Goal: Entertainment & Leisure: Browse casually

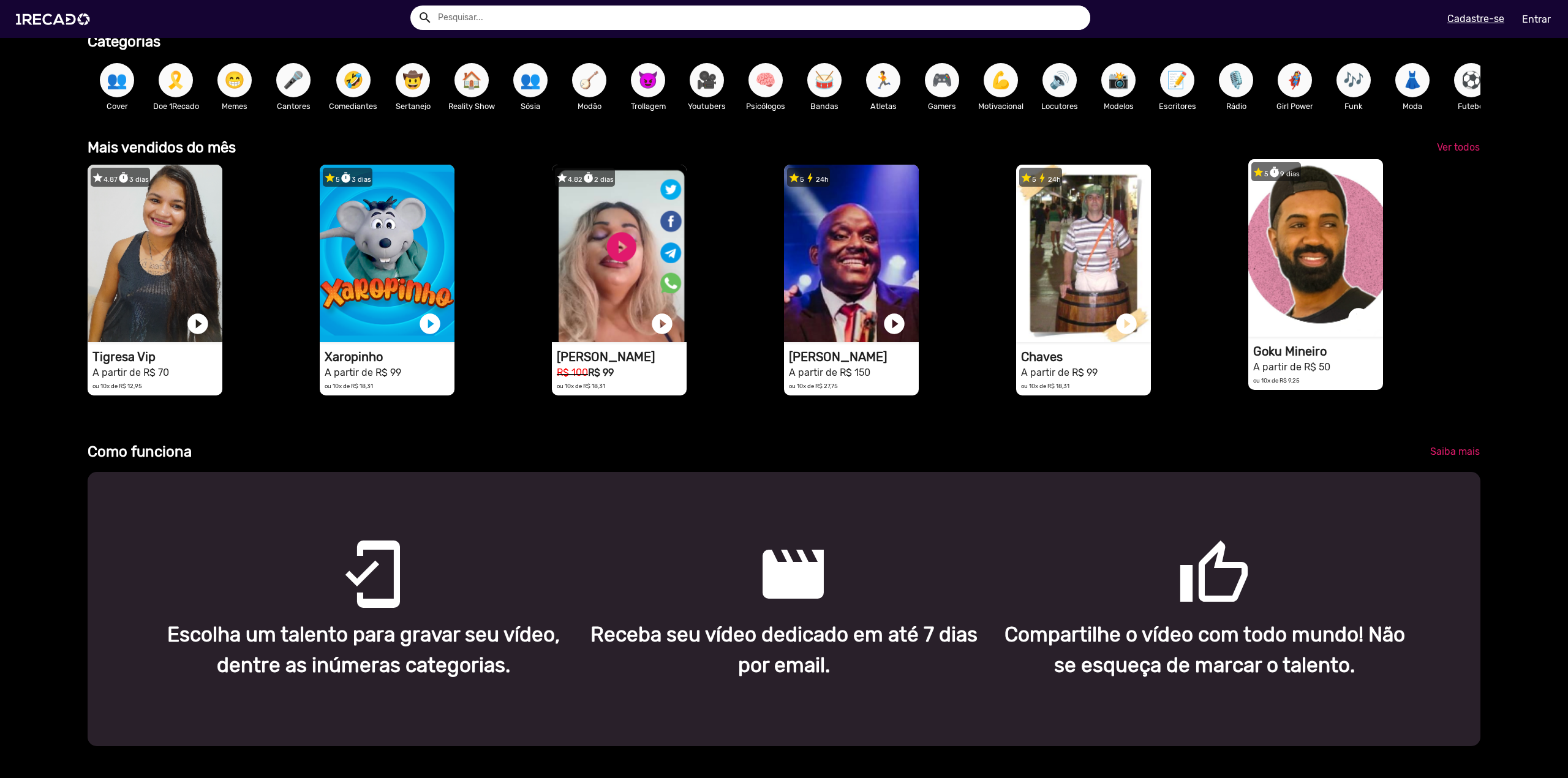
scroll to position [490, 0]
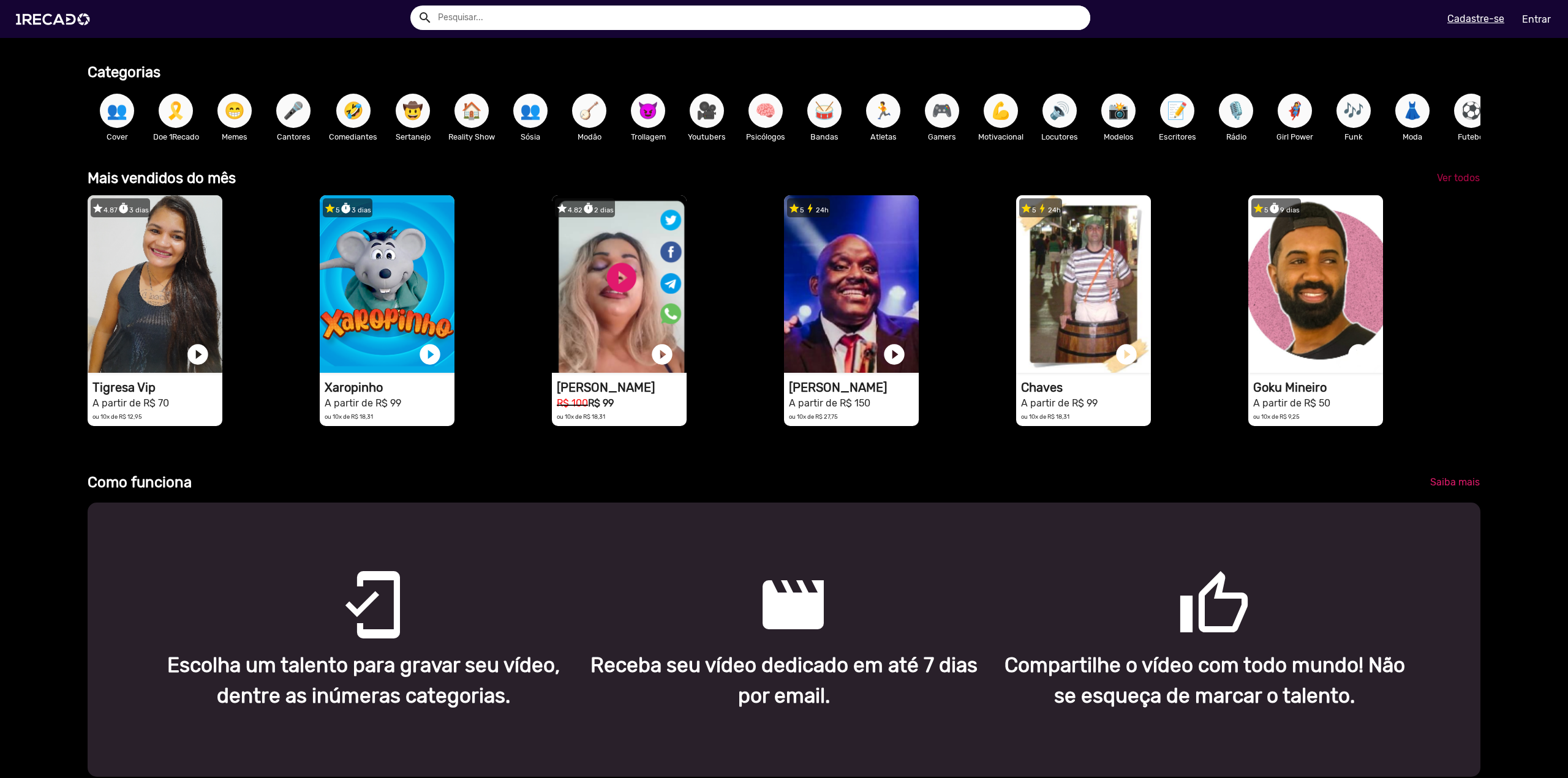
click at [1453, 184] on span "Ver todos" at bounding box center [1458, 178] width 43 height 11
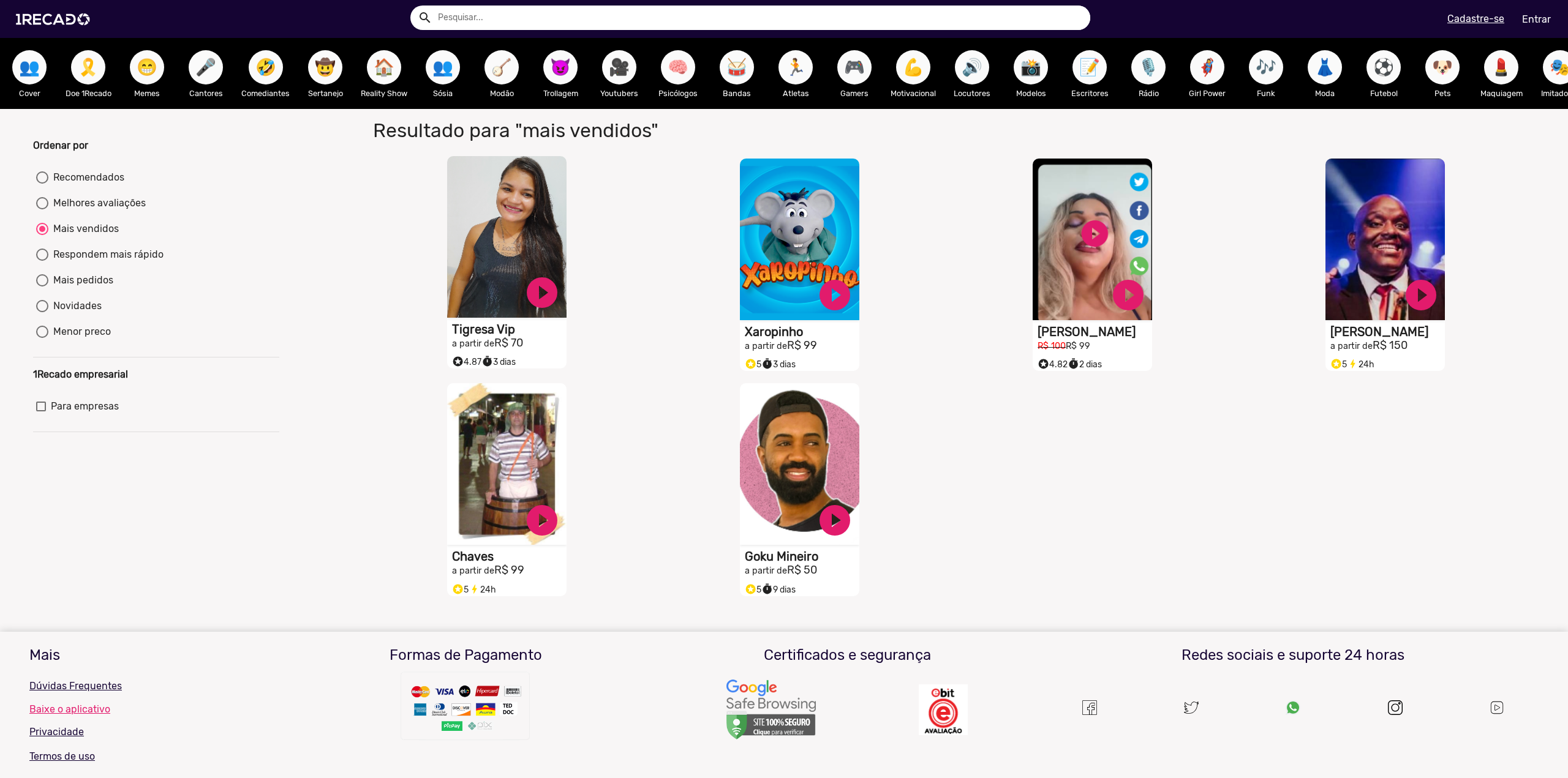
click at [488, 250] on video "S1RECADO vídeos dedicados para fãs e empresas" at bounding box center [507, 237] width 120 height 162
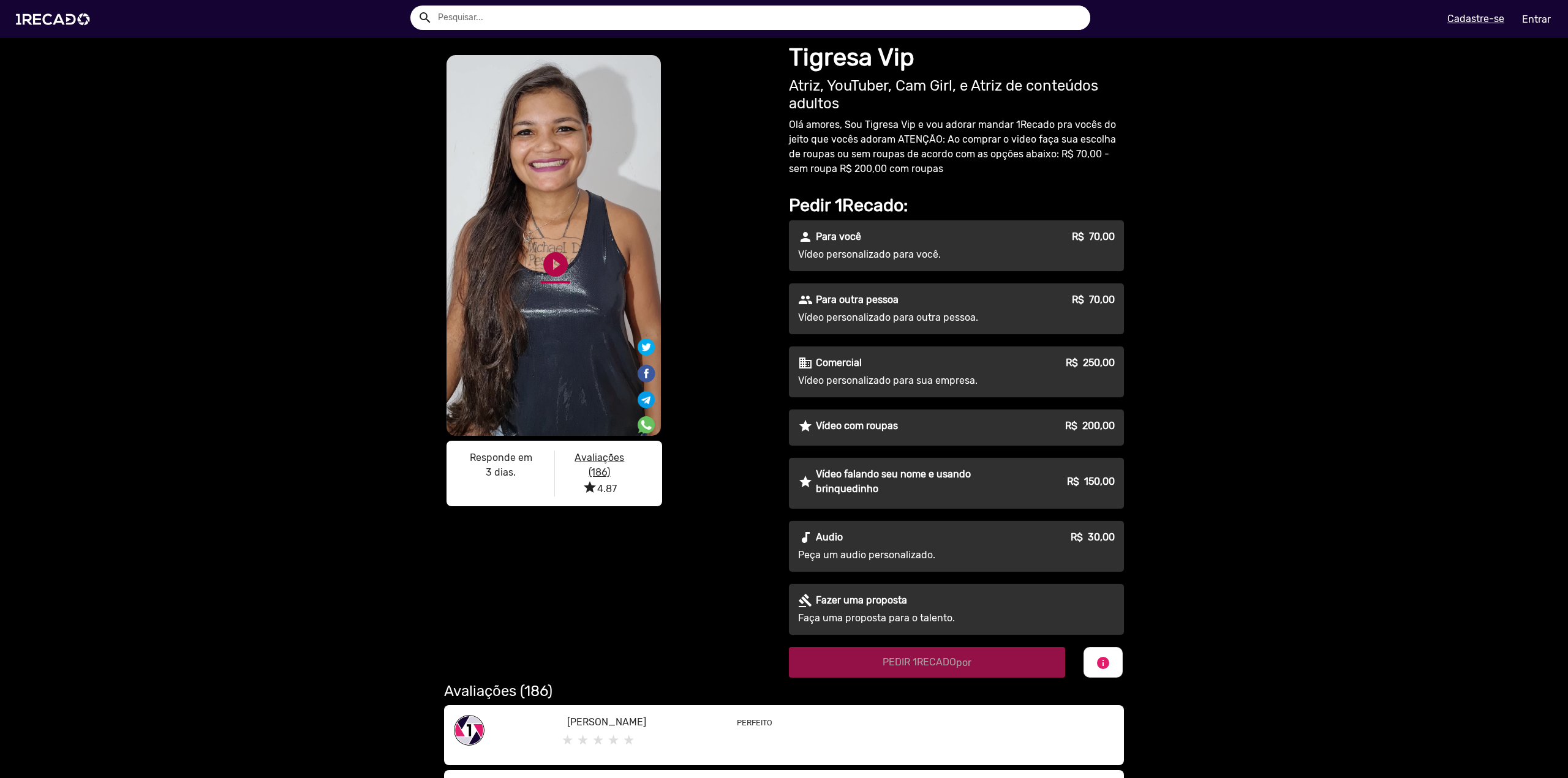
click at [545, 257] on link "play_circle_filled" at bounding box center [555, 264] width 29 height 29
click at [552, 260] on link "pause_circle" at bounding box center [555, 264] width 29 height 29
click at [67, 12] on img at bounding box center [55, 19] width 92 height 52
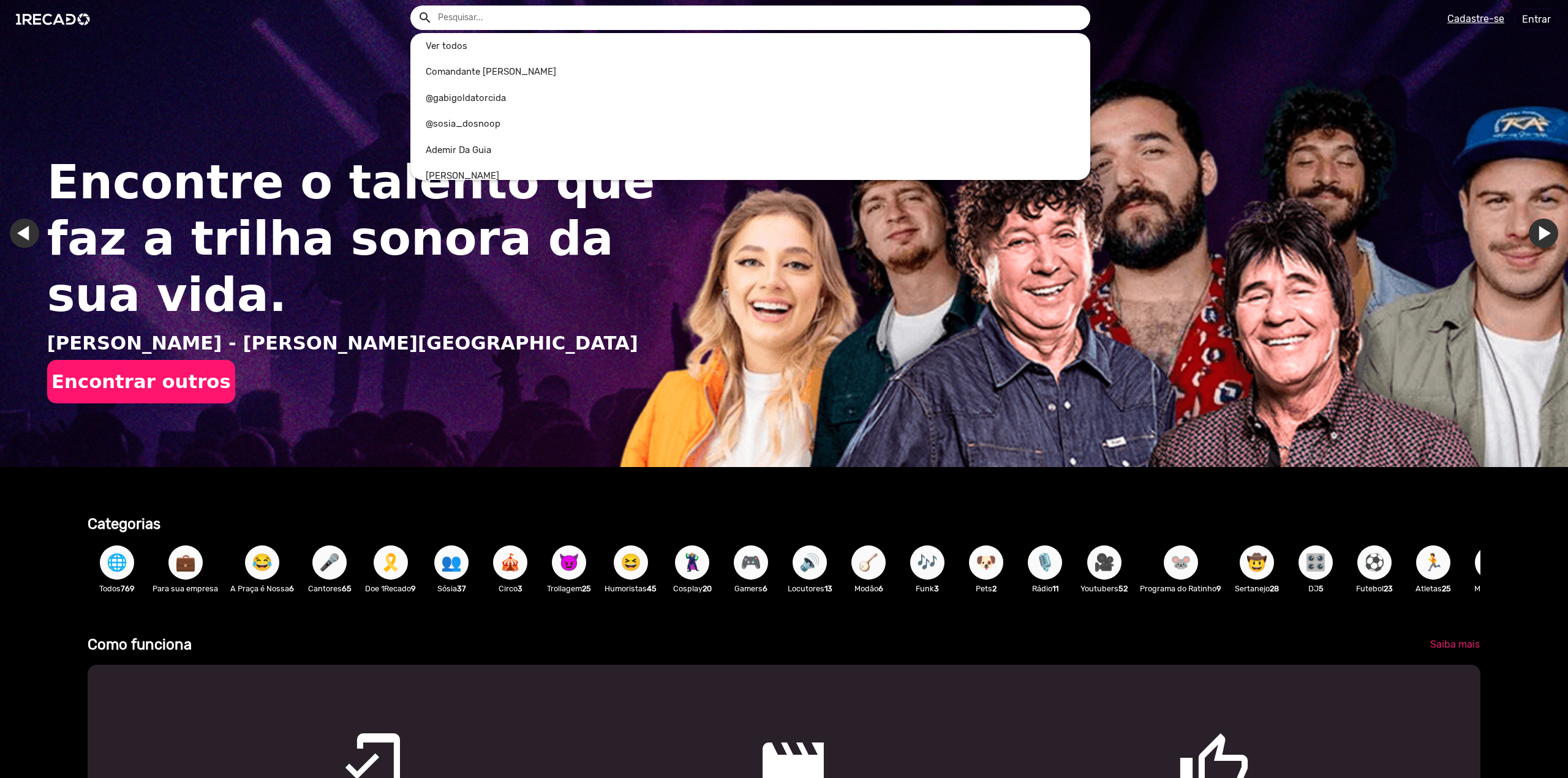
click at [498, 24] on input "text" at bounding box center [759, 17] width 662 height 24
type input "adulto"
click at [414, 6] on button "search" at bounding box center [424, 17] width 21 height 21
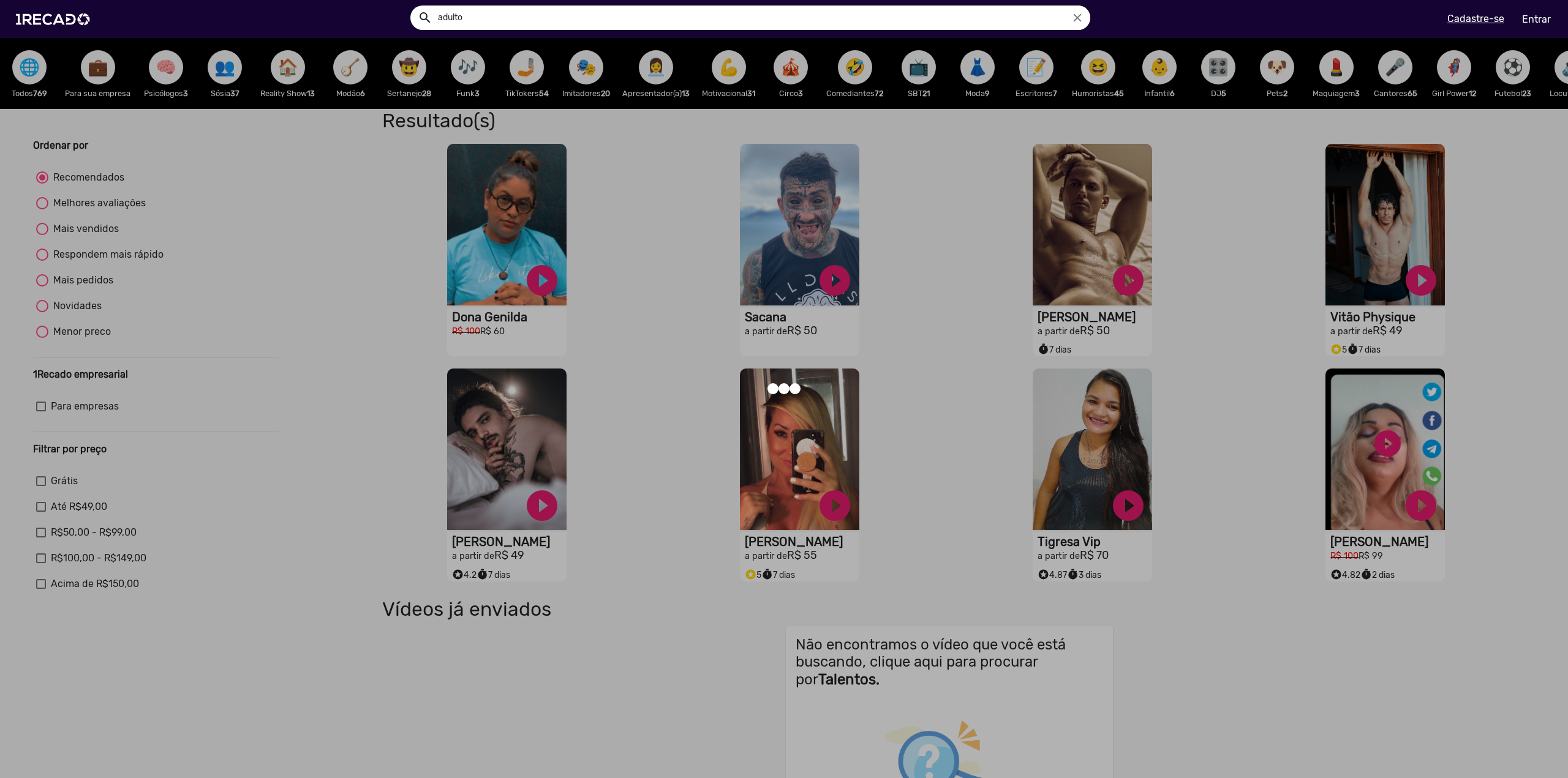
click at [1234, 350] on div at bounding box center [784, 389] width 1568 height 778
click at [341, 206] on div at bounding box center [784, 389] width 1568 height 778
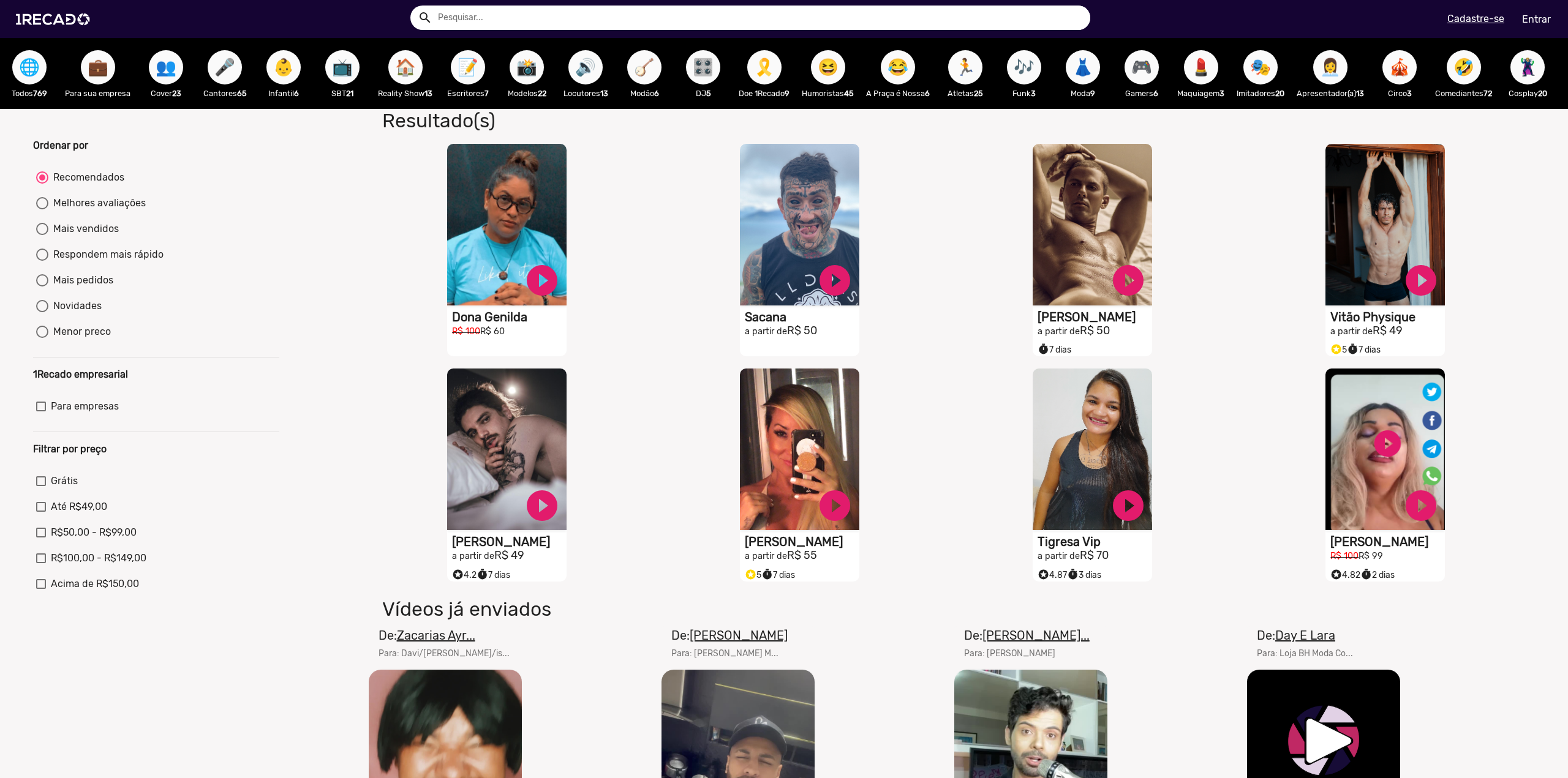
click at [526, 75] on span "📸" at bounding box center [527, 67] width 21 height 34
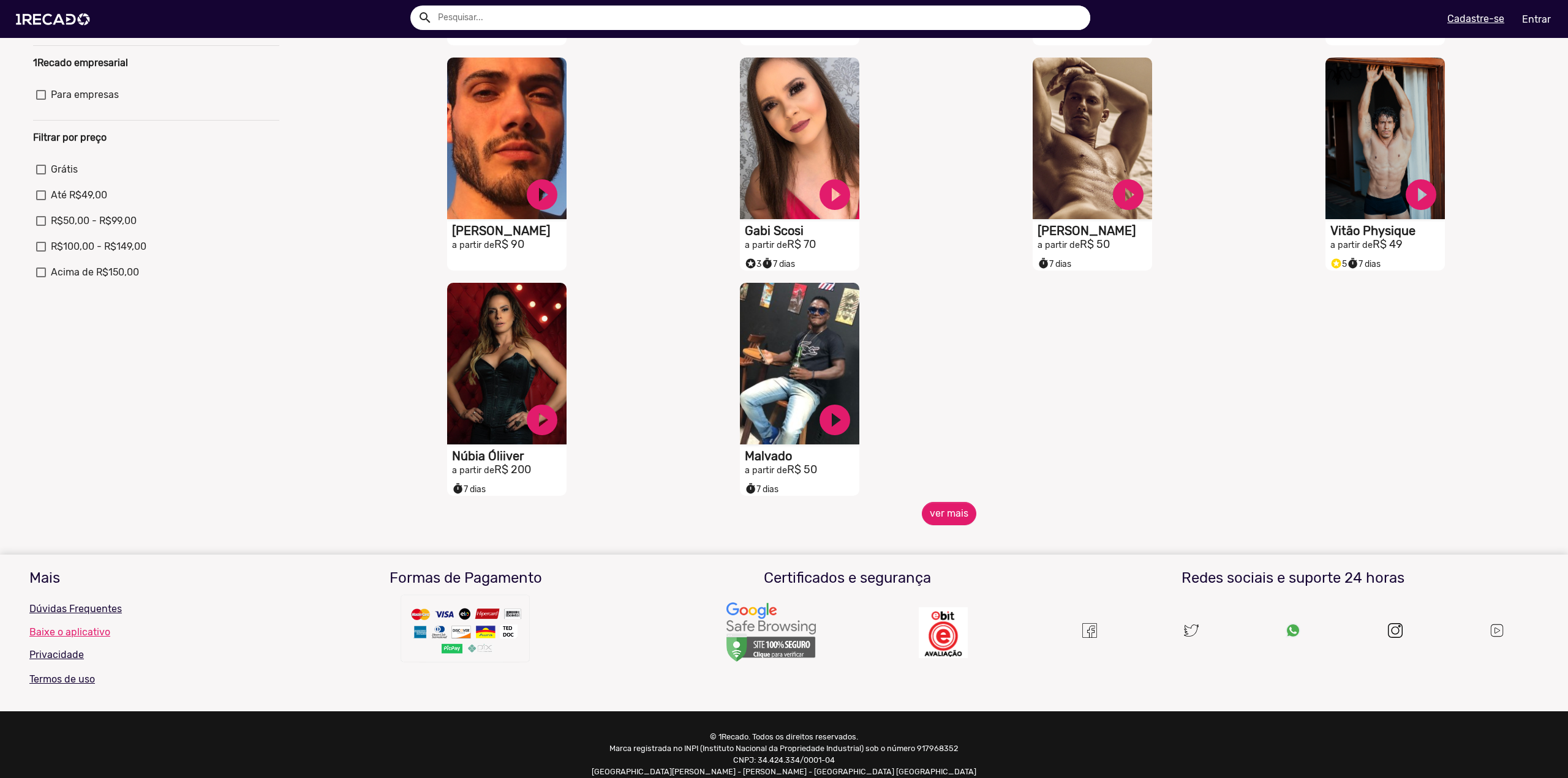
scroll to position [340, 0]
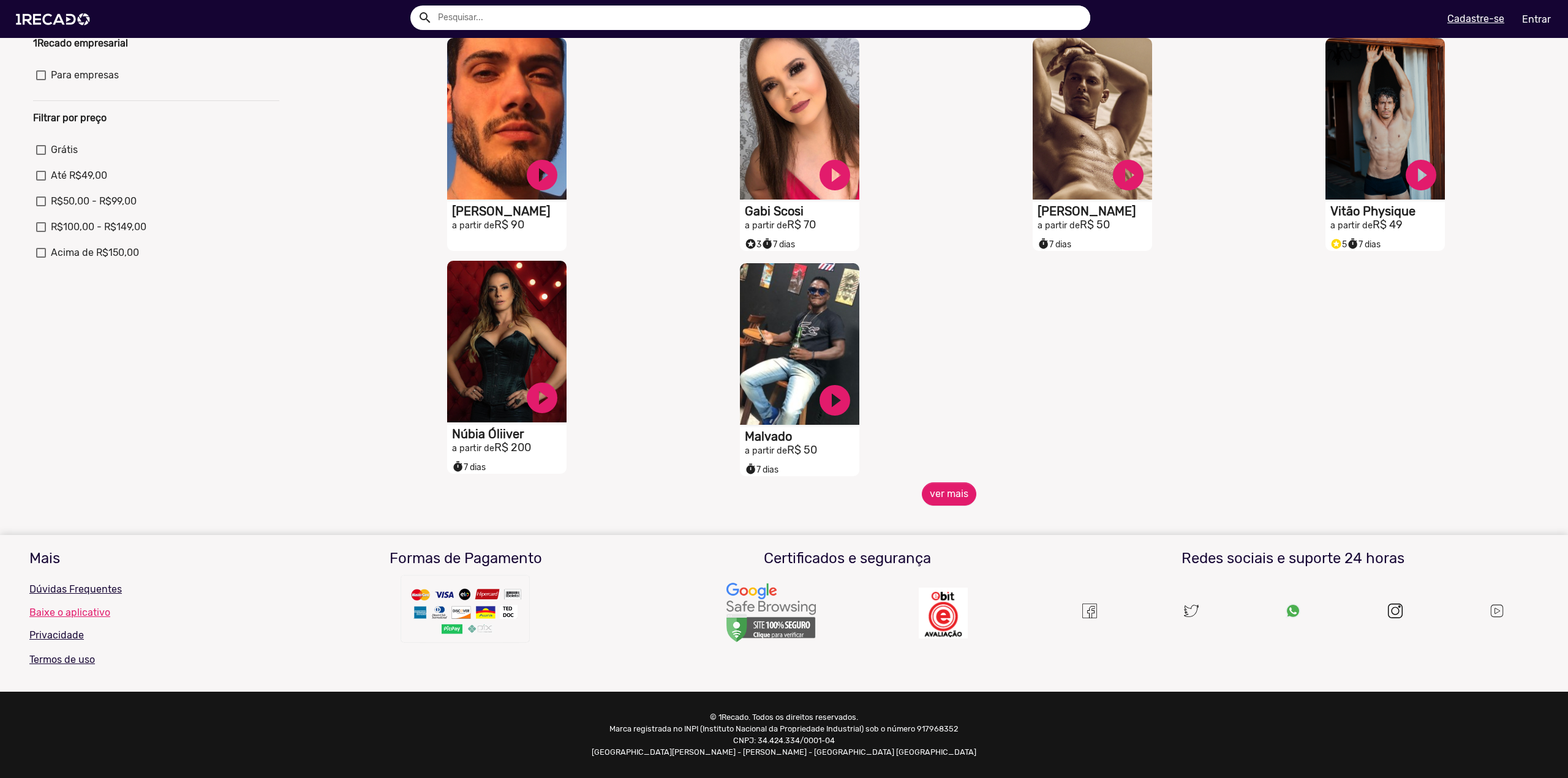
click at [494, 349] on video "S1RECADO vídeos dedicados para fãs e empresas" at bounding box center [507, 342] width 120 height 162
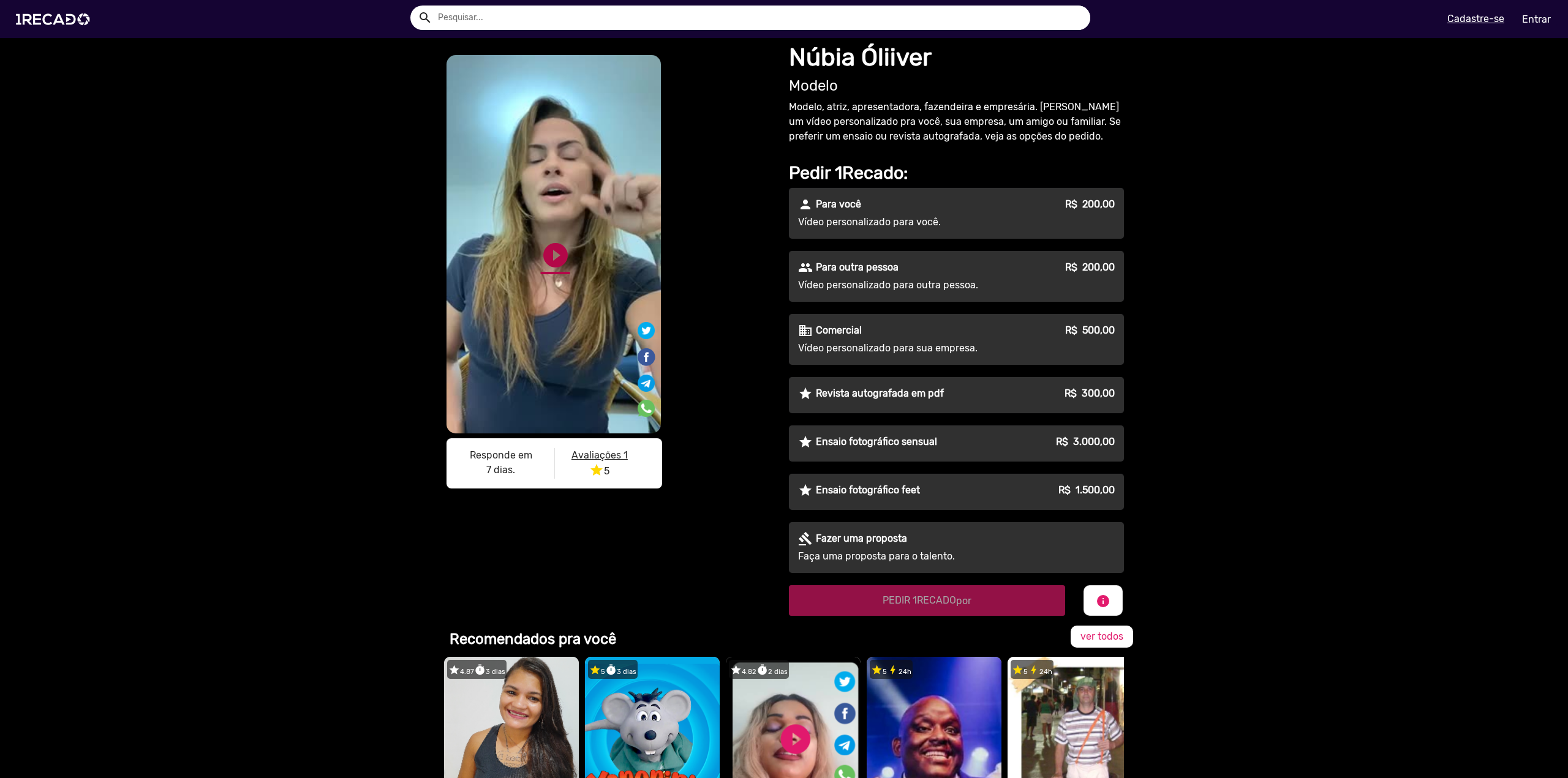
click at [549, 253] on link "play_circle_filled" at bounding box center [555, 255] width 29 height 29
click at [550, 257] on link "pause_circle" at bounding box center [555, 255] width 29 height 29
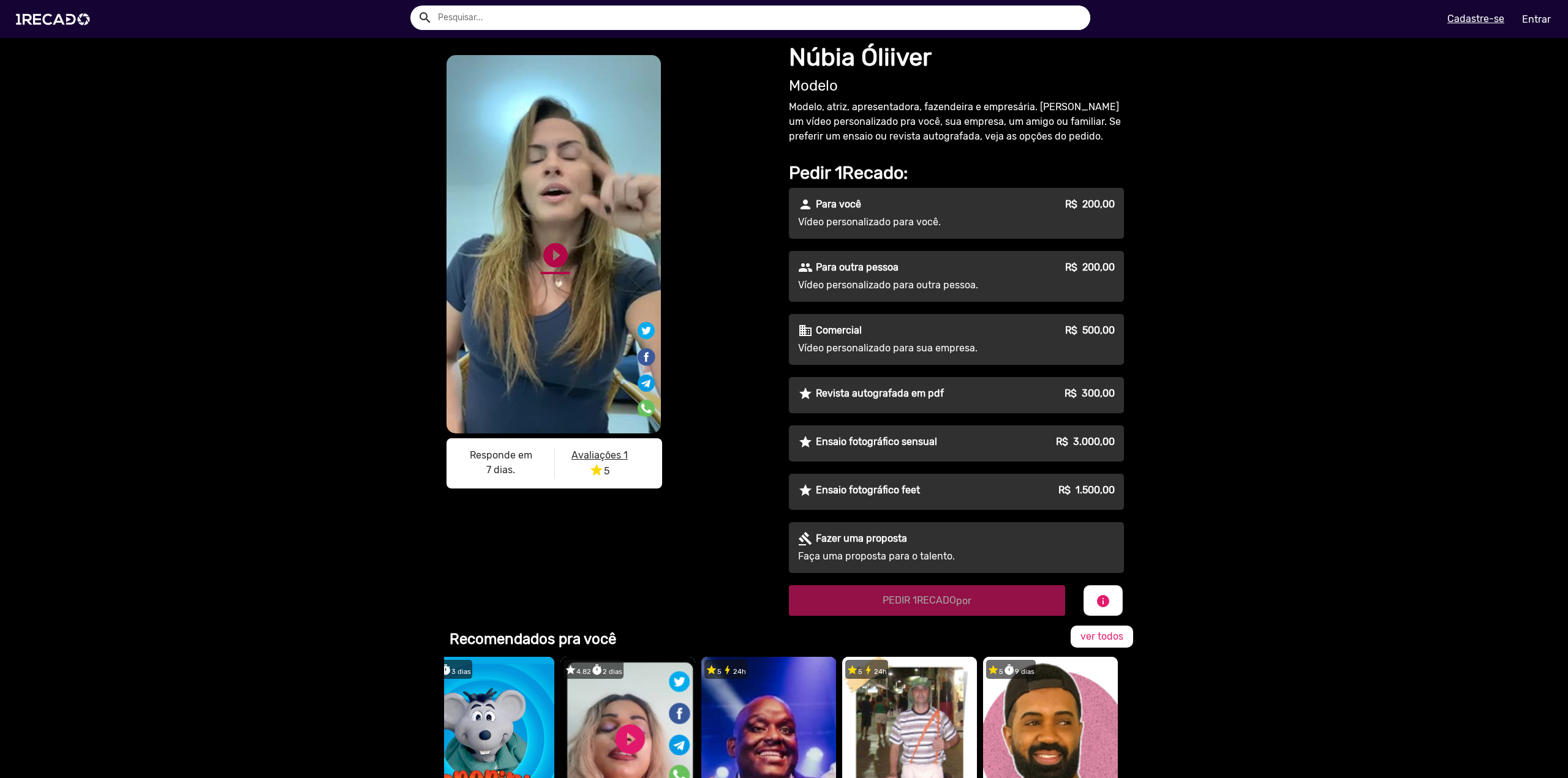
click at [559, 250] on link "play_circle_filled" at bounding box center [555, 255] width 29 height 29
click at [554, 250] on link "pause_circle" at bounding box center [555, 255] width 29 height 29
click at [54, 17] on img at bounding box center [55, 19] width 92 height 52
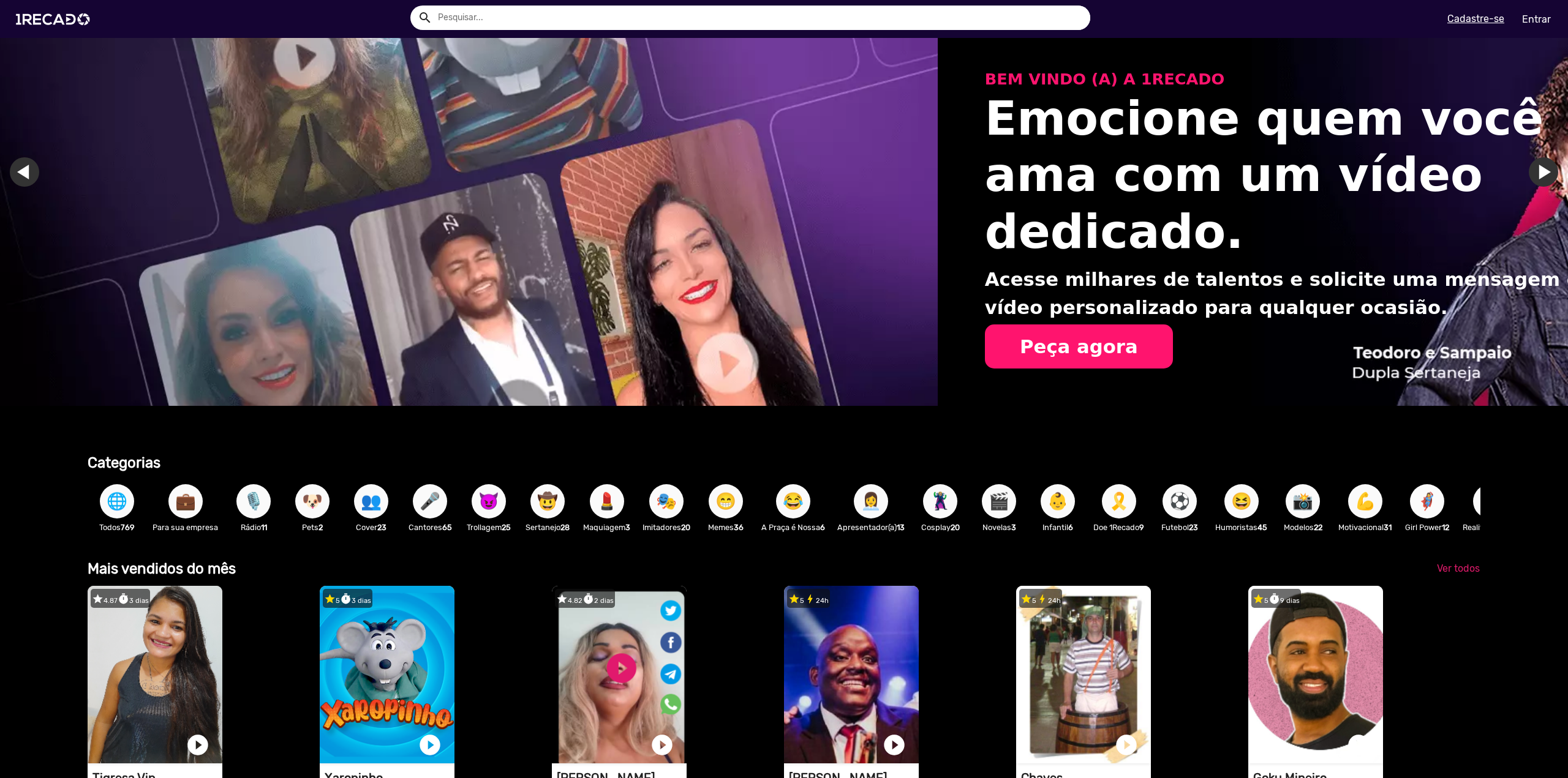
click at [1437, 497] on span "🦸‍♀️" at bounding box center [1427, 501] width 21 height 34
